Goal: Use online tool/utility

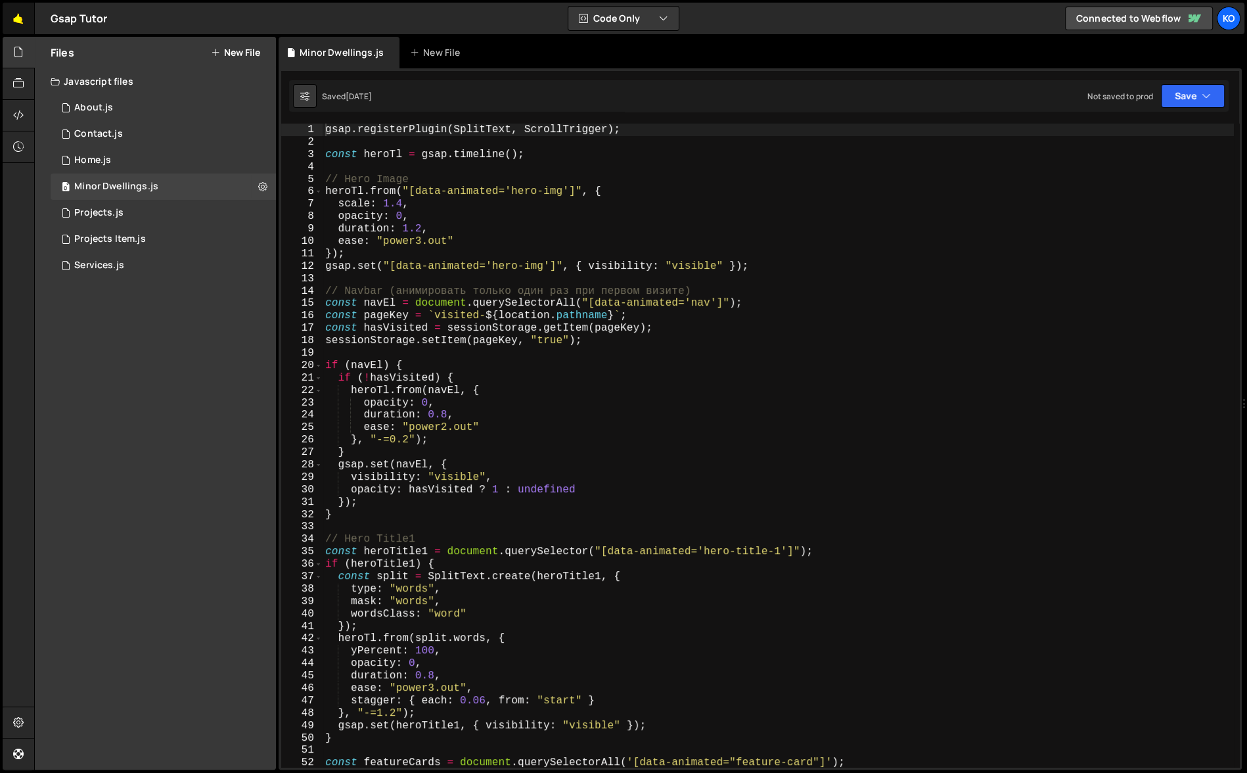
click at [20, 25] on link "🤙" at bounding box center [19, 19] width 32 height 32
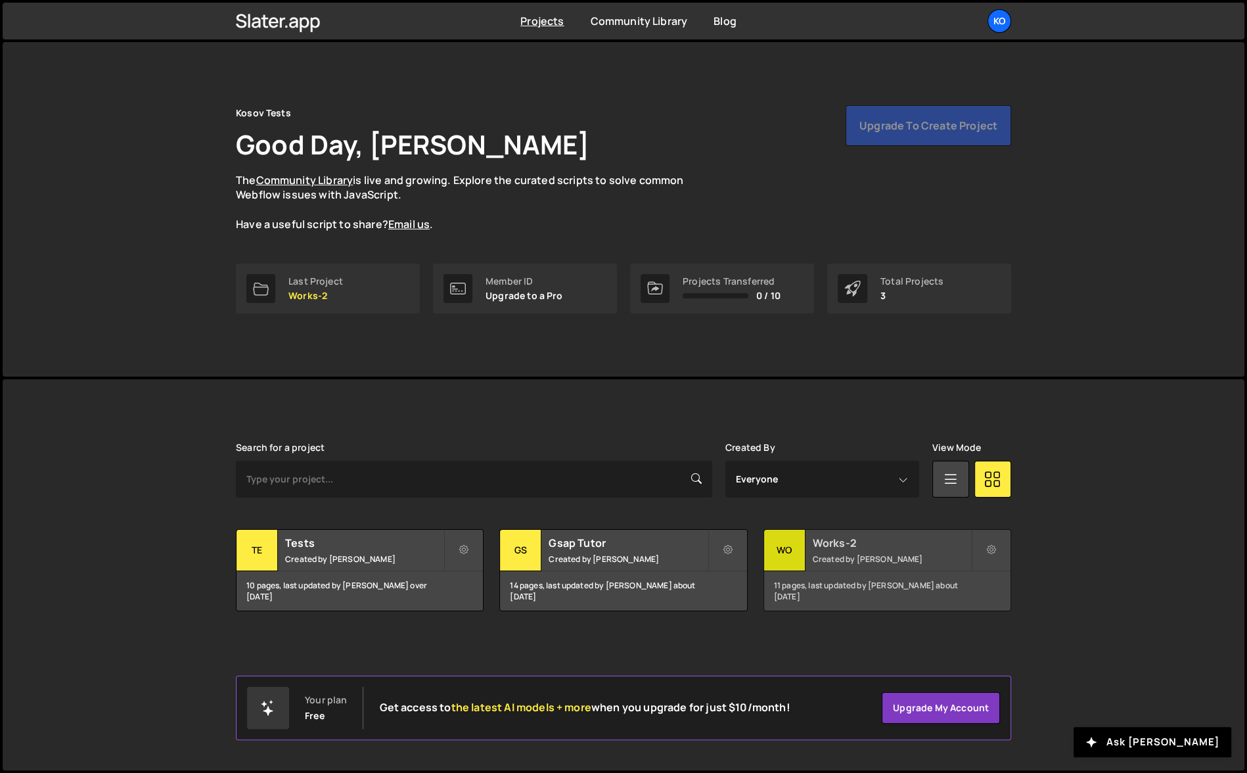
click at [903, 564] on div "Works-2 Created by Oleksii Kosov" at bounding box center [887, 550] width 246 height 41
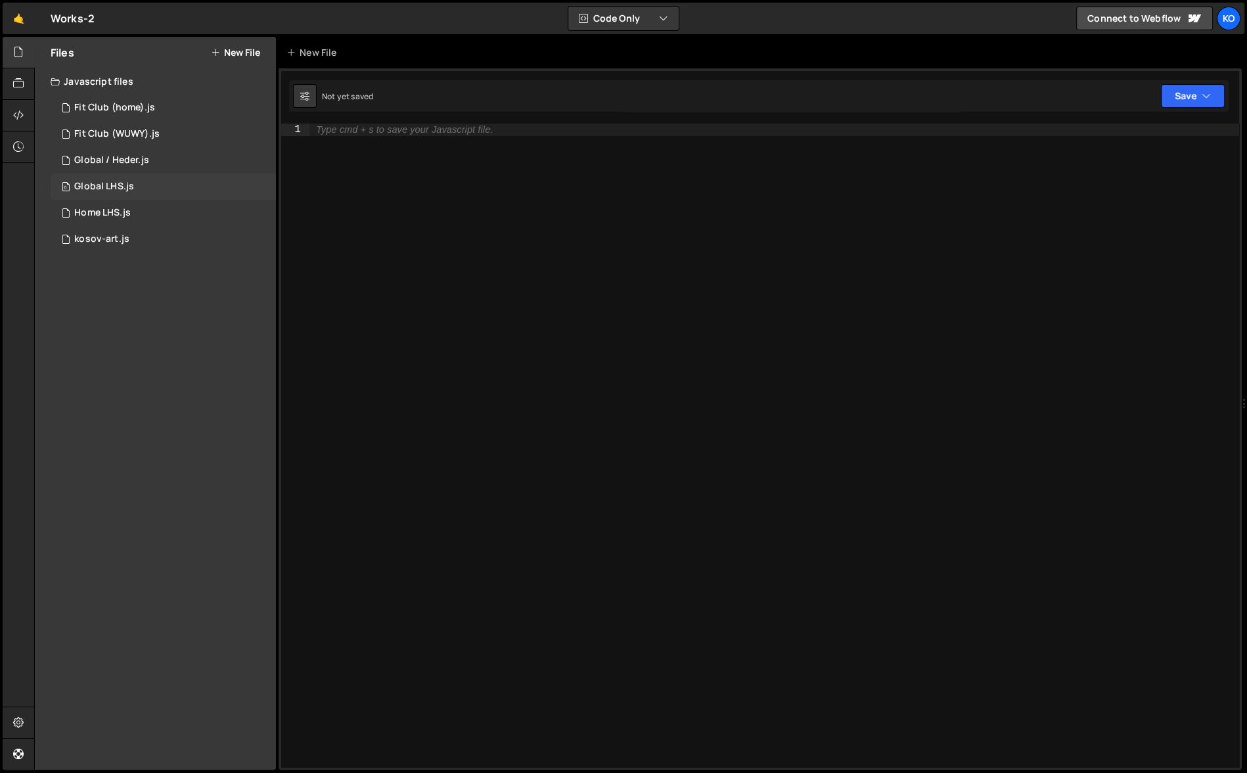
click at [120, 186] on div "Global LHS.js" at bounding box center [104, 187] width 60 height 12
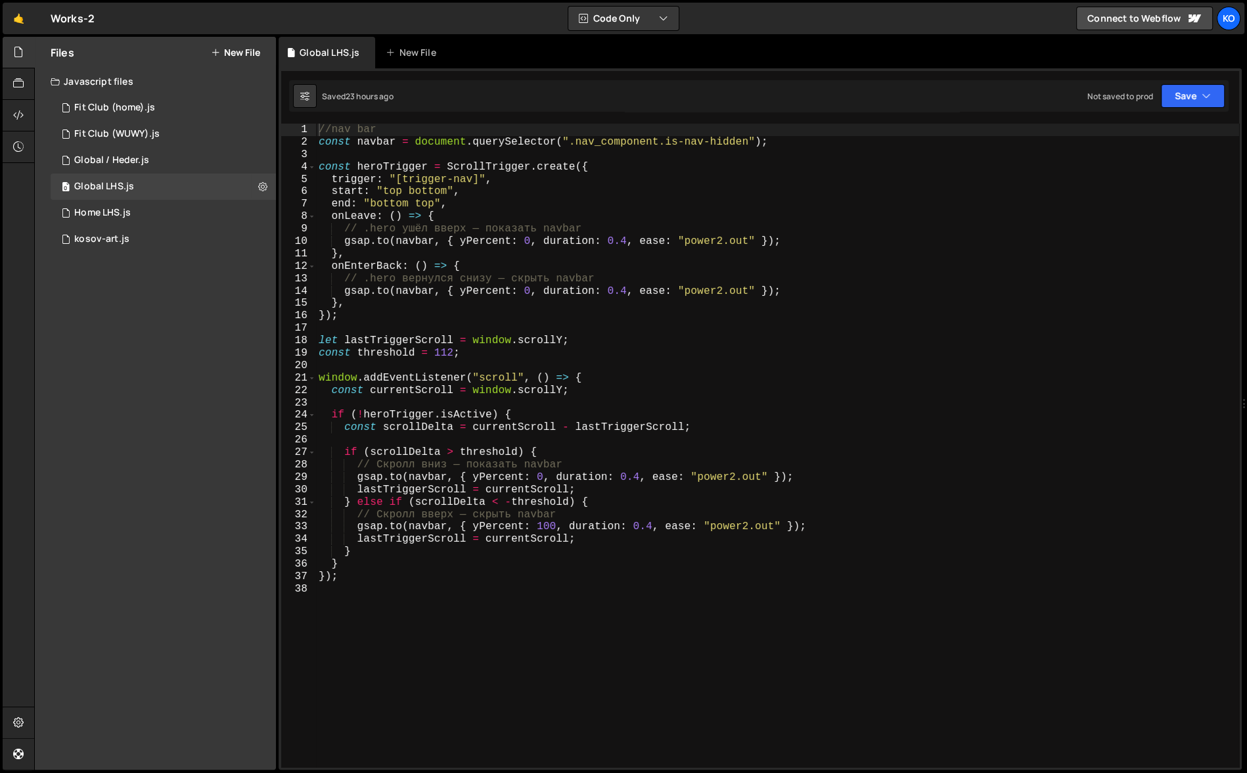
type textarea "trigger: "[trigger-nav]","
click at [412, 179] on div "//nav bar const navbar = document . querySelector ( ".nav_component.is-nav-hidd…" at bounding box center [777, 458] width 923 height 669
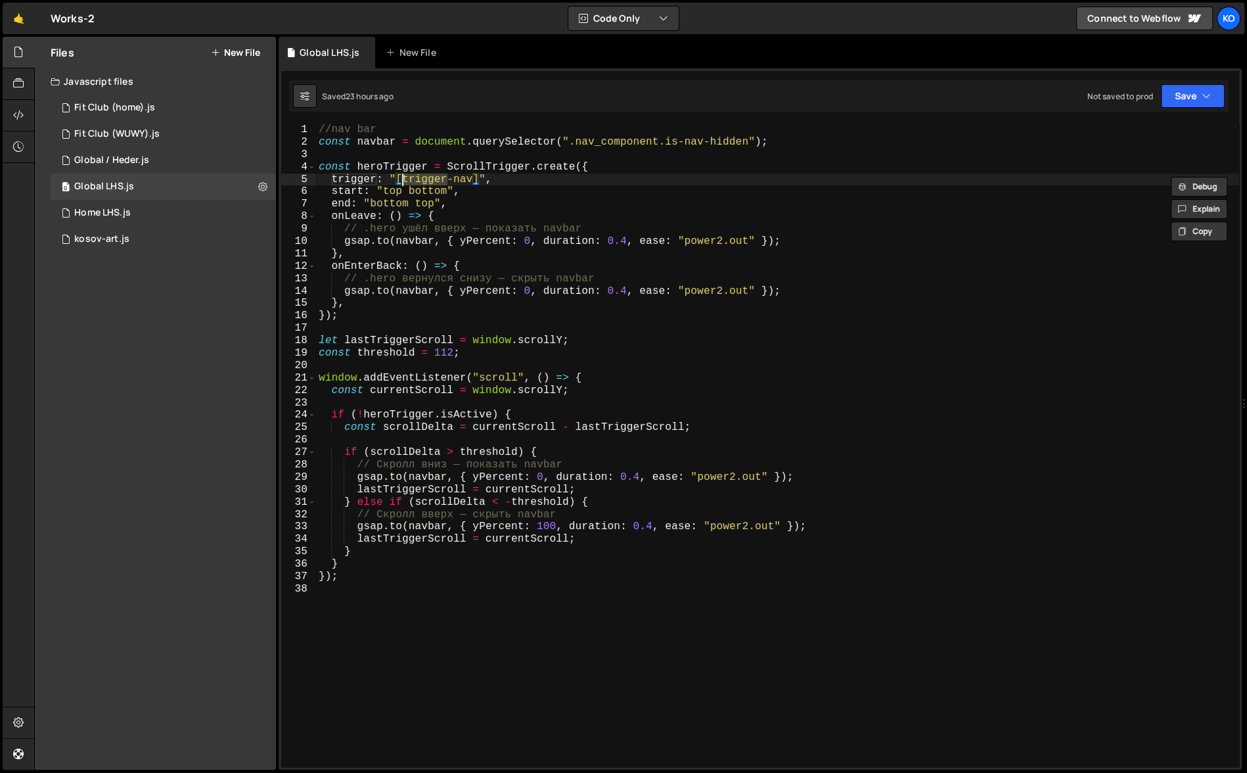
click at [472, 181] on div "//nav bar const navbar = document . querySelector ( ".nav_component.is-nav-hidd…" at bounding box center [777, 458] width 923 height 669
click at [402, 181] on div "//nav bar const navbar = document . querySelector ( ".nav_component.is-nav-hidd…" at bounding box center [777, 458] width 923 height 669
click at [473, 180] on div "//nav bar const navbar = document . querySelector ( ".nav_component.is-nav-hidd…" at bounding box center [777, 458] width 923 height 669
